Goal: Communication & Community: Answer question/provide support

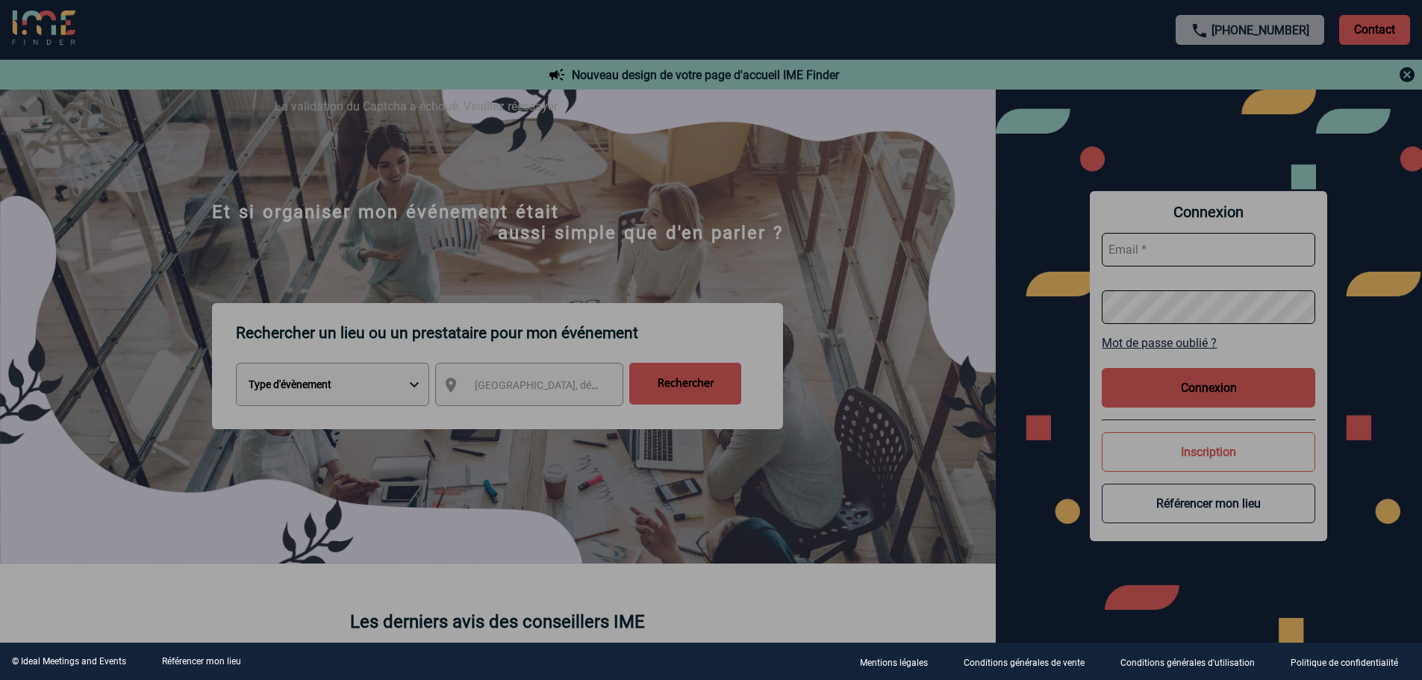
click at [1197, 393] on div at bounding box center [711, 340] width 1422 height 680
type input "sgomez@ime-groupe.com"
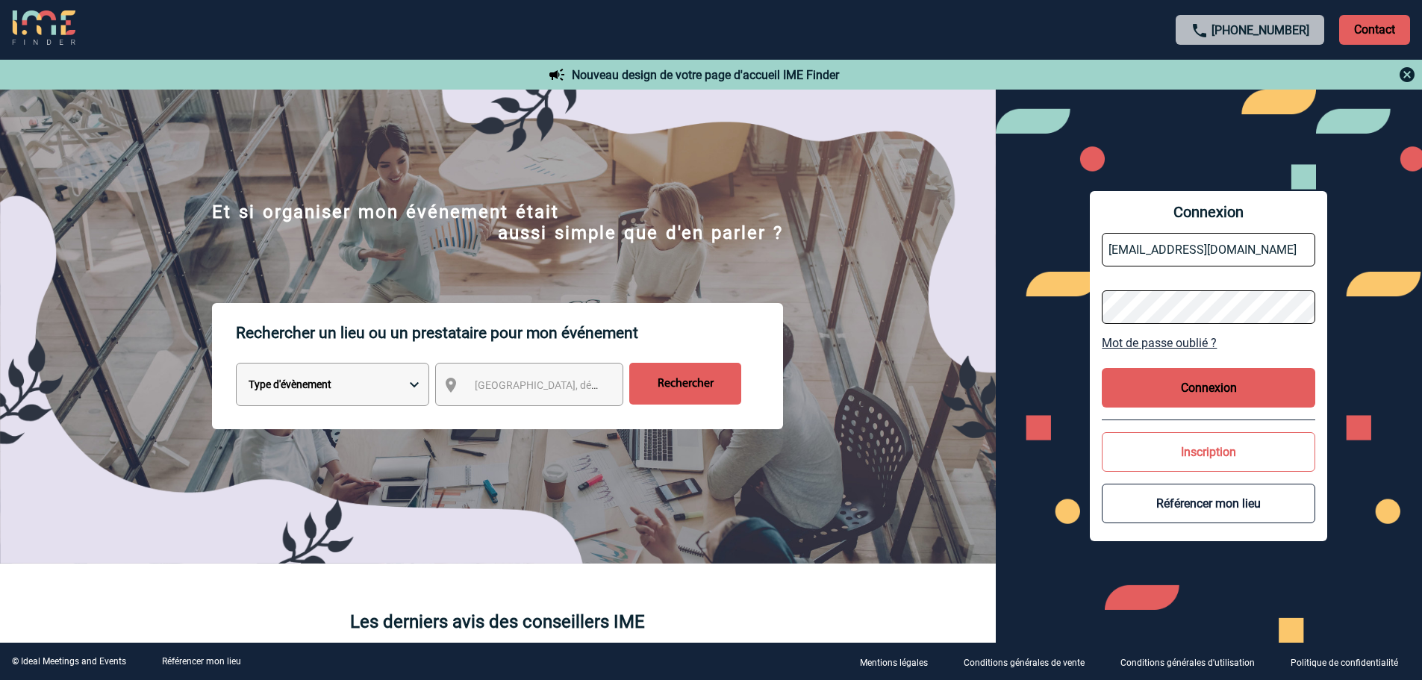
click at [1197, 393] on button "Connexion" at bounding box center [1209, 388] width 214 height 40
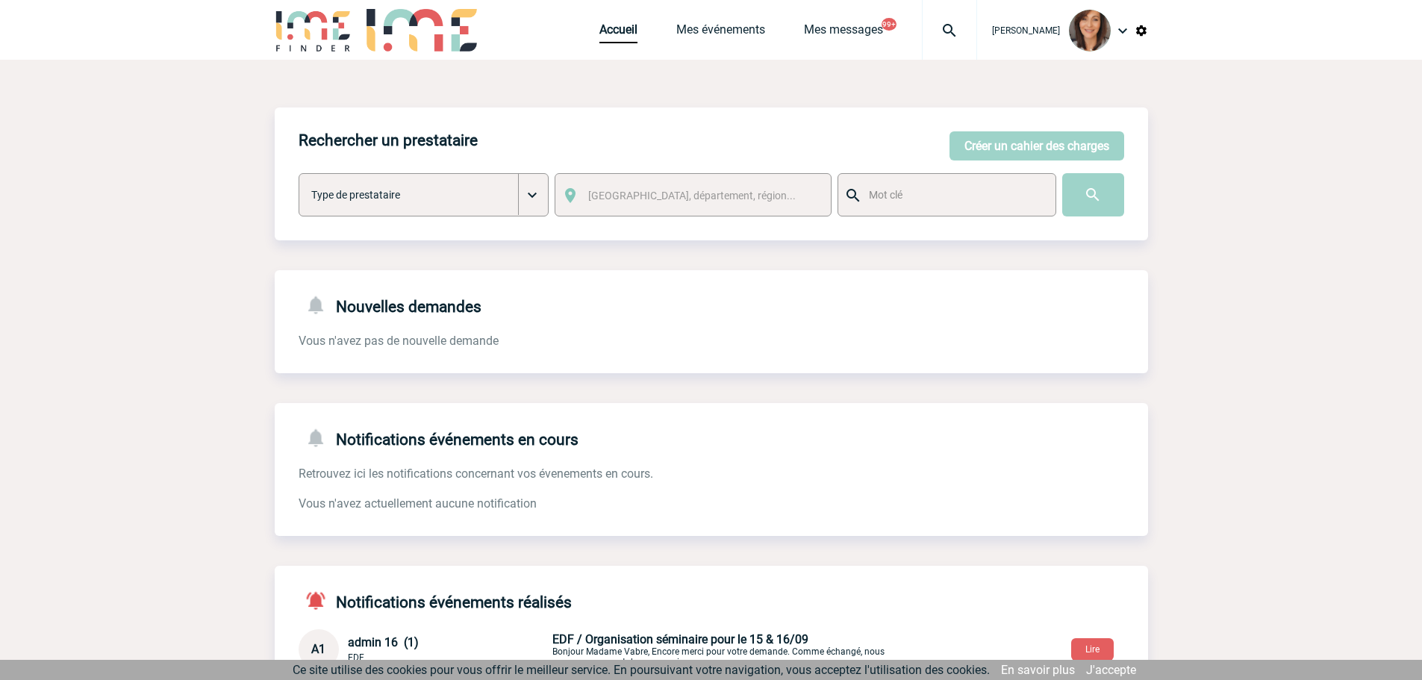
click at [963, 34] on img at bounding box center [950, 31] width 54 height 18
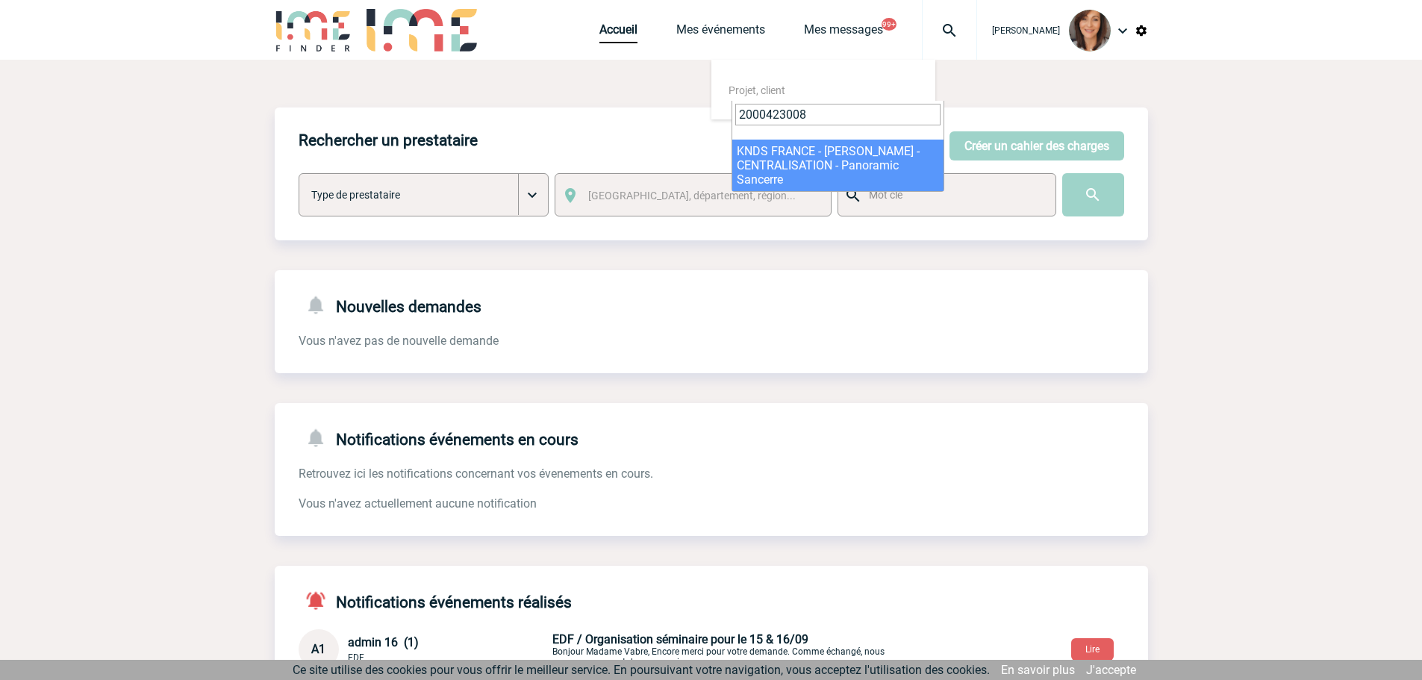
type input "2000423008"
select select "22509"
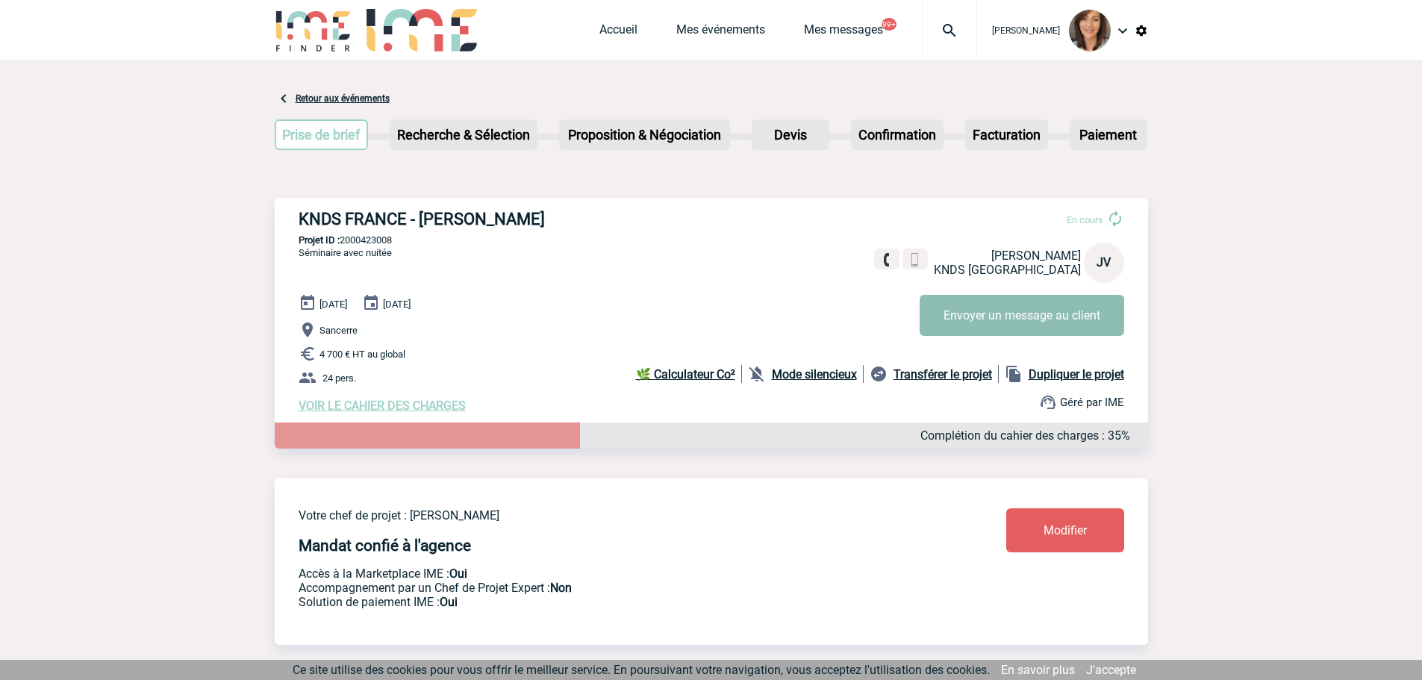
click at [981, 322] on button "Envoyer un message au client" at bounding box center [1022, 315] width 205 height 41
